Goal: Transaction & Acquisition: Book appointment/travel/reservation

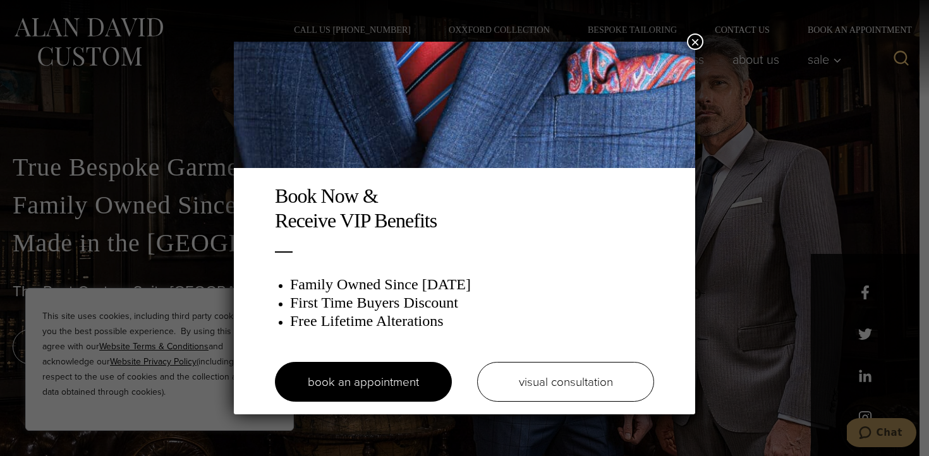
click at [703, 37] on div "Book Now & Receive VIP Benefits Family Owned Since [DATE] First Time Buyers Dis…" at bounding box center [464, 228] width 929 height 456
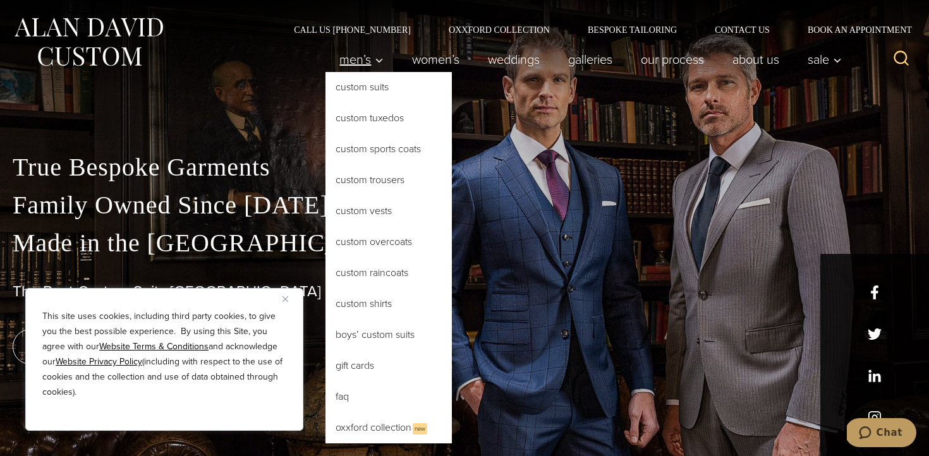
click at [349, 61] on span "Men’s" at bounding box center [361, 59] width 44 height 13
click at [370, 90] on link "Custom Suits" at bounding box center [388, 87] width 126 height 30
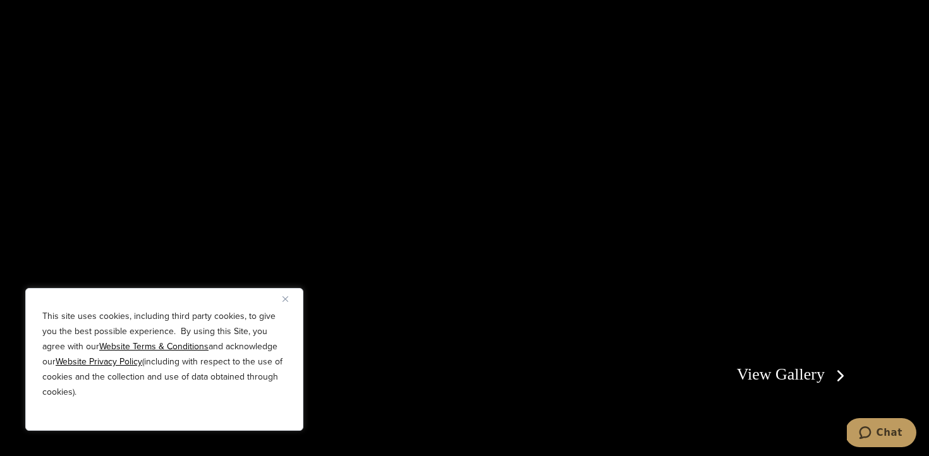
scroll to position [2278, 0]
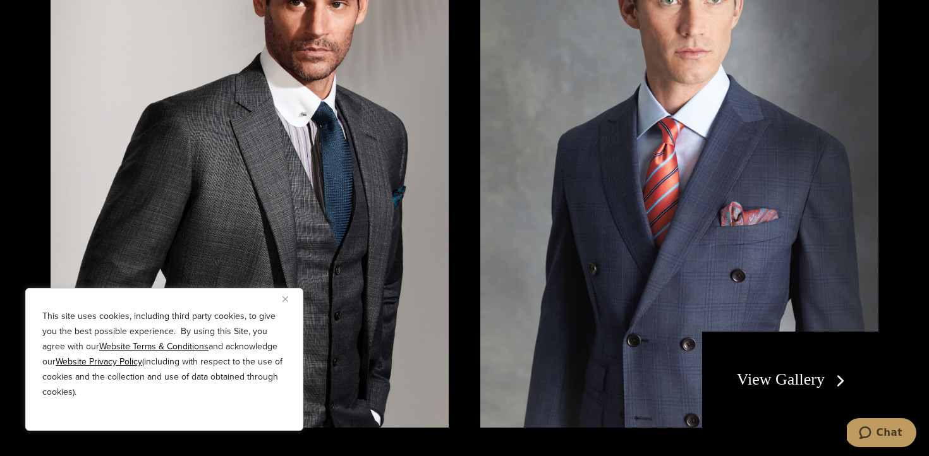
click at [284, 296] on img "Close" at bounding box center [285, 299] width 6 height 6
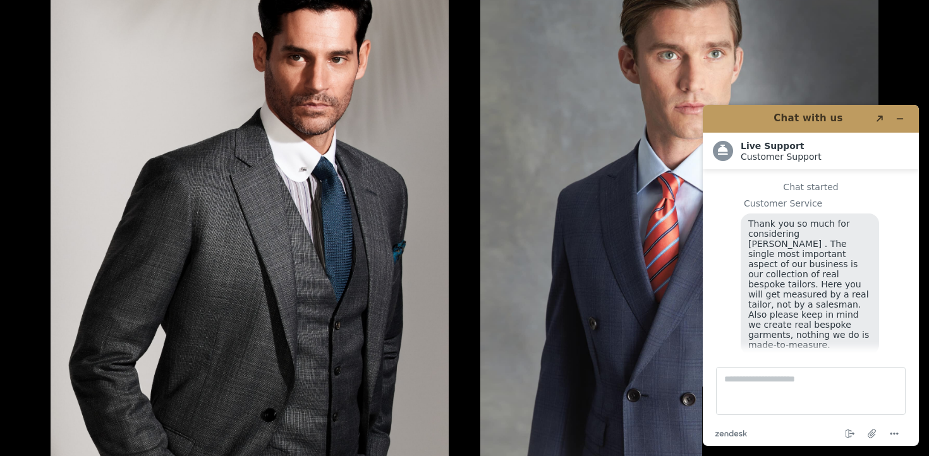
scroll to position [13, 0]
